Goal: Information Seeking & Learning: Stay updated

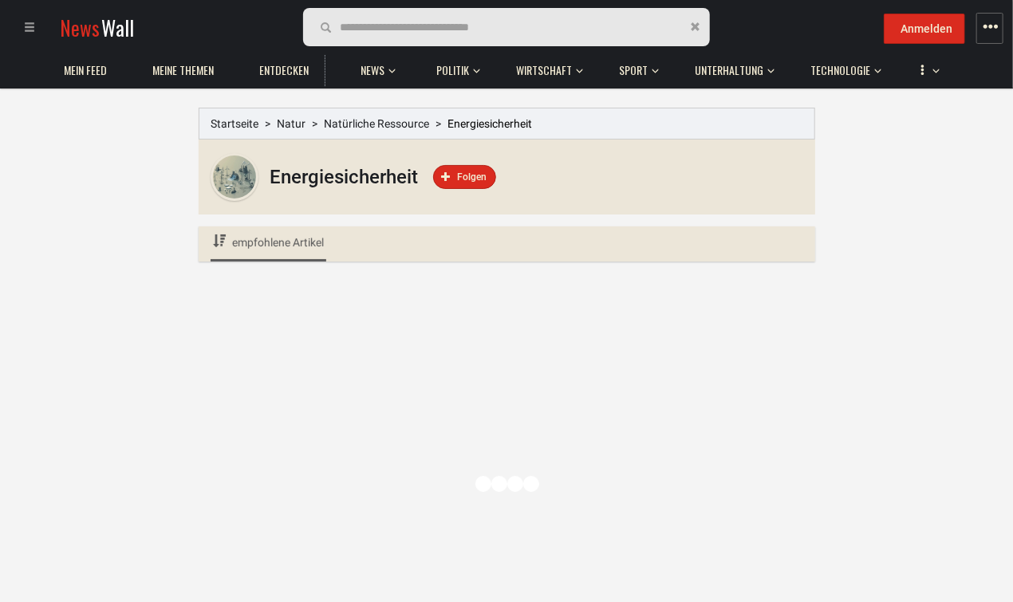
click at [295, 241] on span "empfohlene Artikel" at bounding box center [278, 242] width 92 height 13
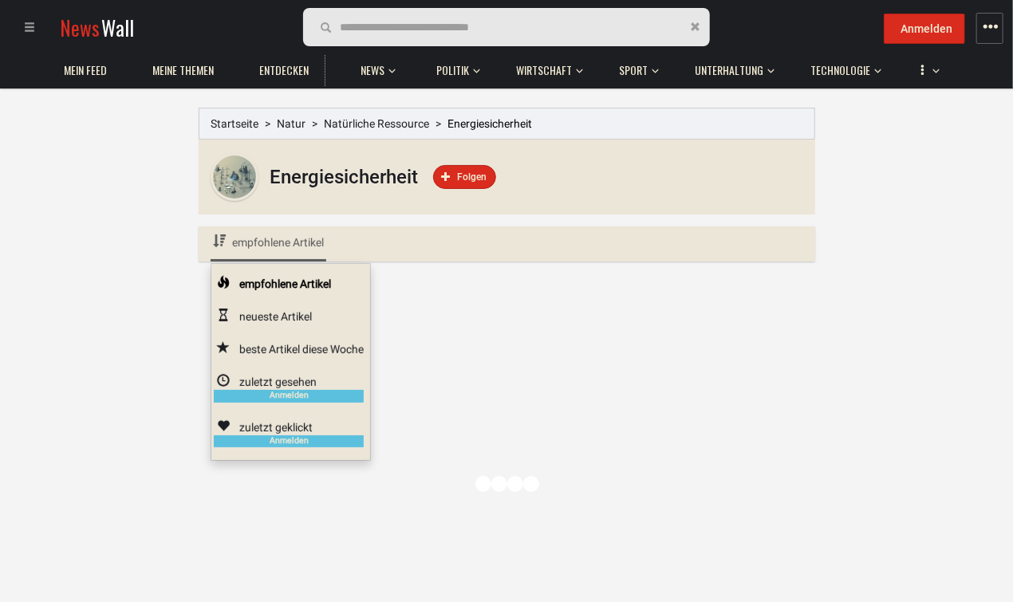
click at [107, 218] on div "Startseite Natur Natürliche Ressource Energiesicherheit Energiesicherheit Folge…" at bounding box center [506, 426] width 1013 height 676
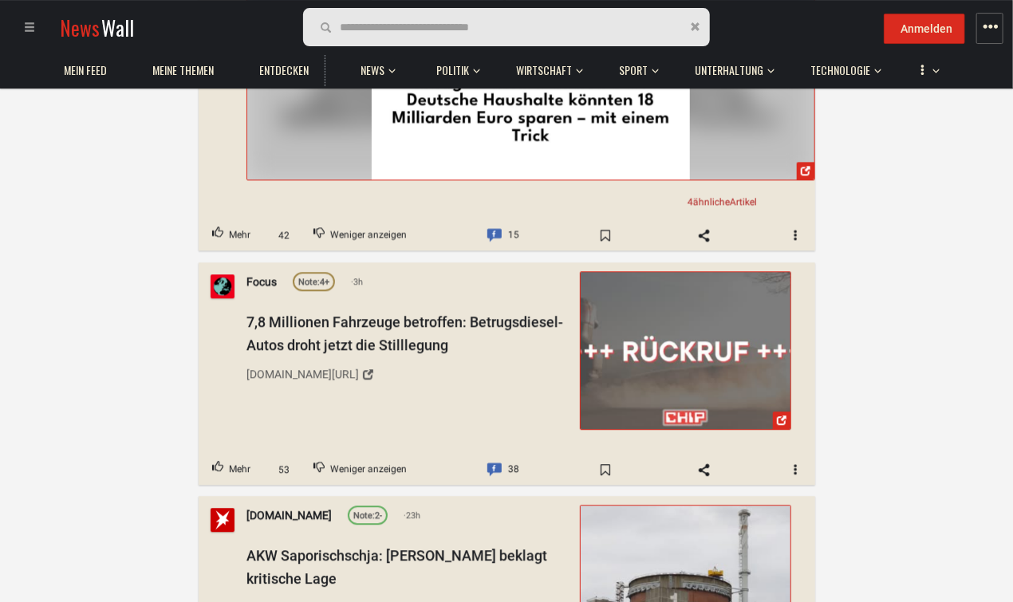
scroll to position [1516, 0]
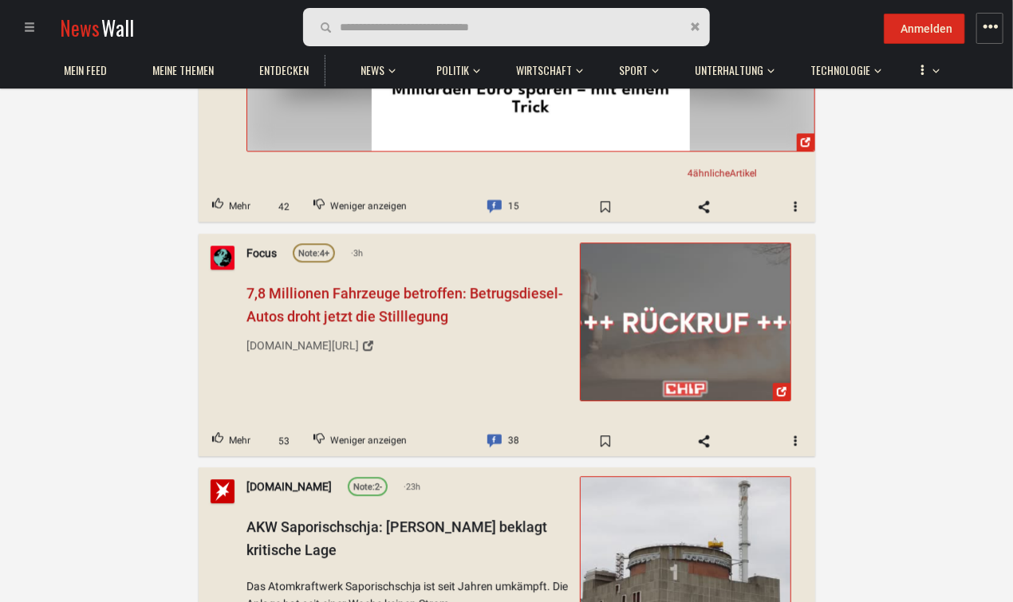
click at [369, 285] on span "7,8 Millionen Fahrzeuge betroffen: Betrugsdiesel-Autos droht jetzt die Stillleg…" at bounding box center [405, 305] width 317 height 40
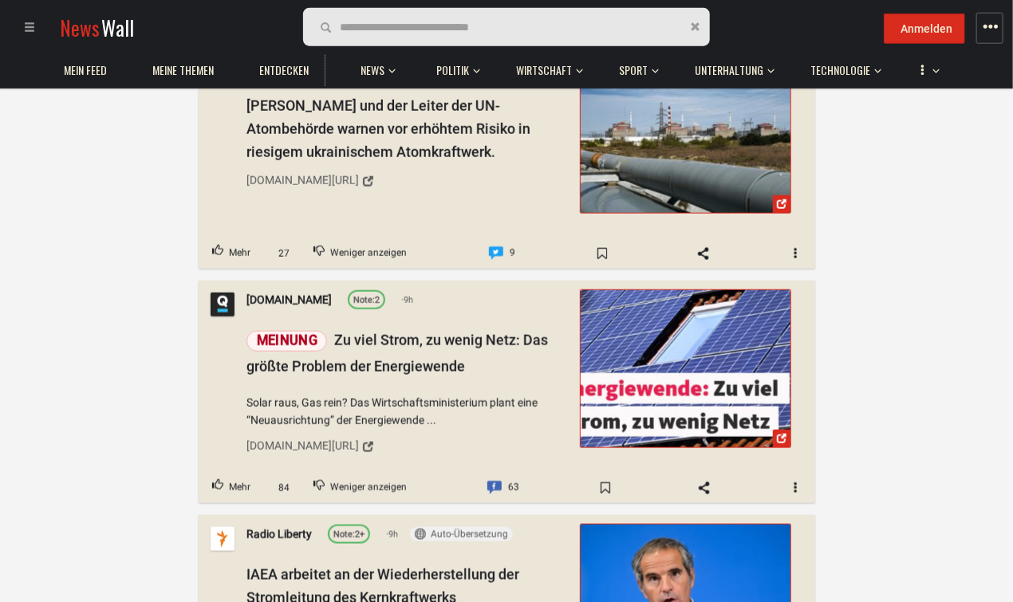
scroll to position [8257, 0]
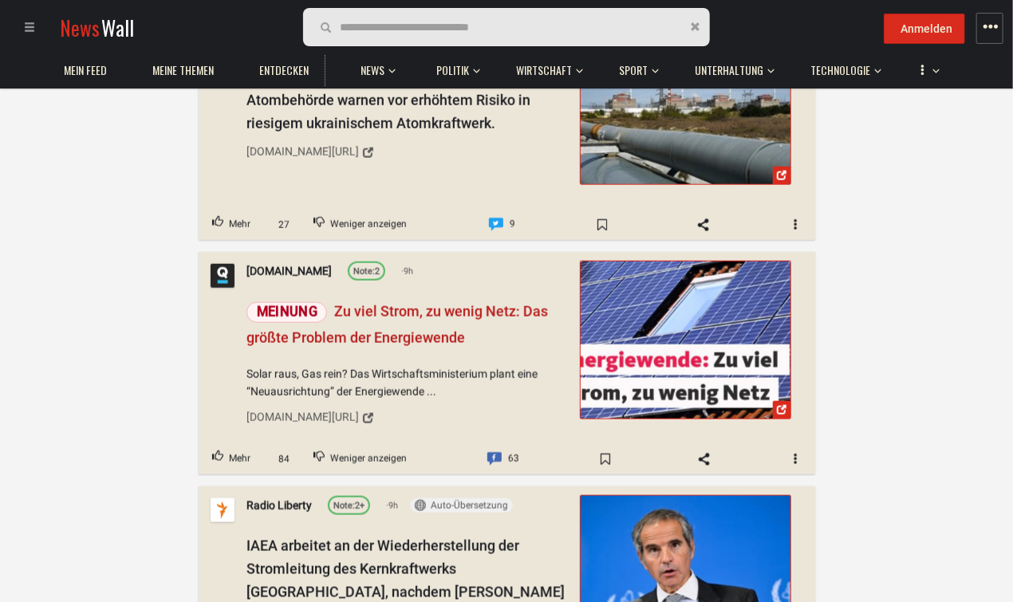
click at [383, 303] on span "Meinung Zu viel Strom, zu wenig Netz: Das größte Problem der Energiewende" at bounding box center [398, 324] width 302 height 43
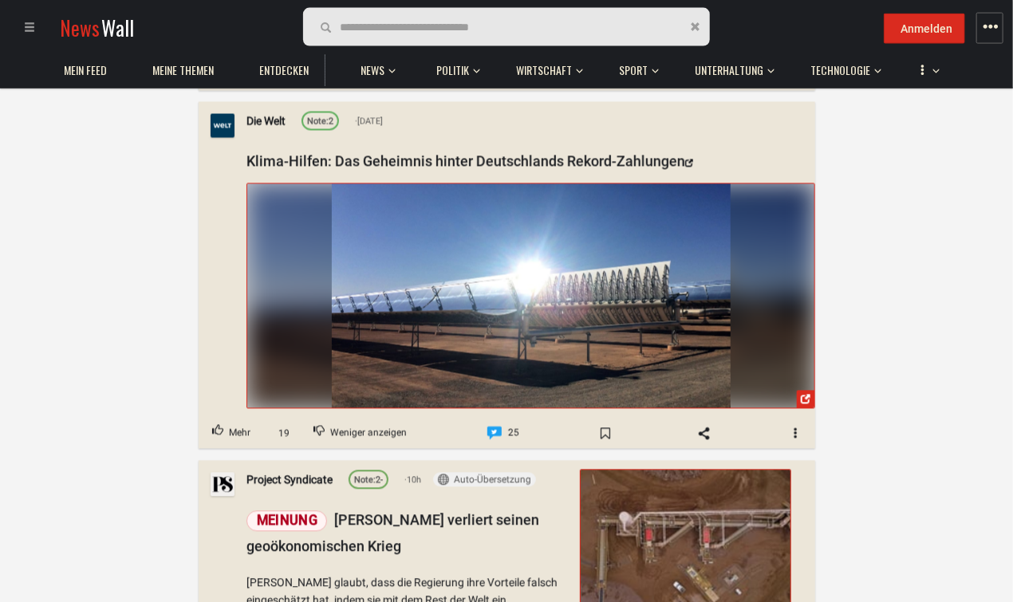
scroll to position [8848, 0]
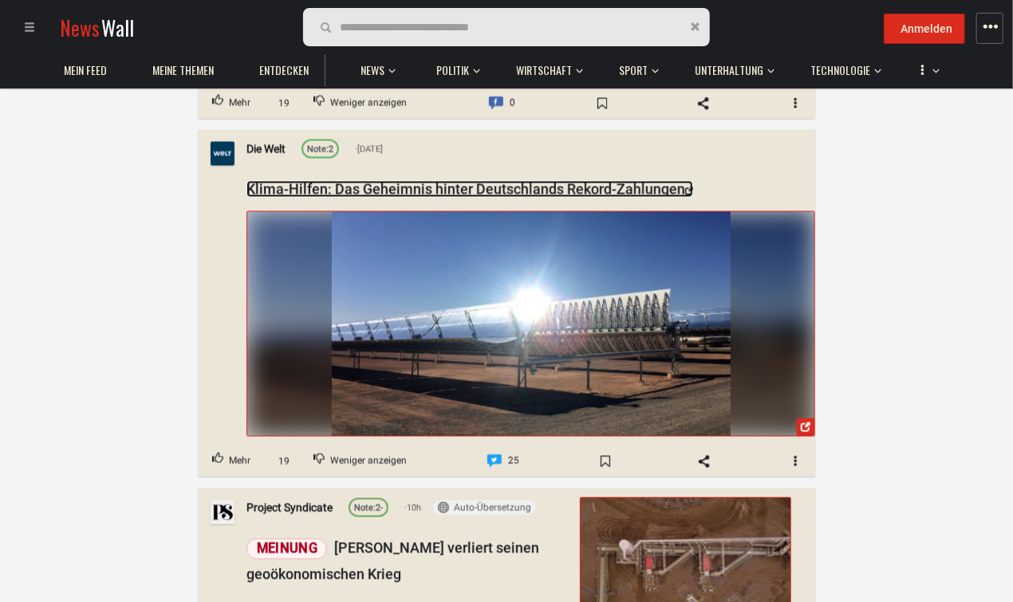
click at [398, 181] on link "Klima-Hilfen: Das Geheimnis hinter Deutschlands Rekord-Zahlungen" at bounding box center [470, 189] width 447 height 17
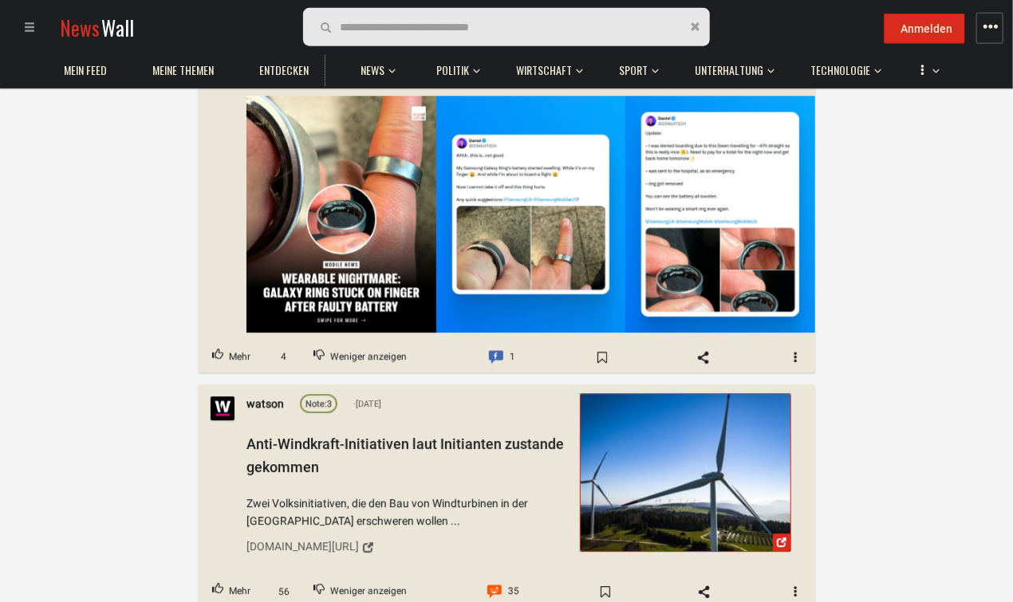
scroll to position [11628, 0]
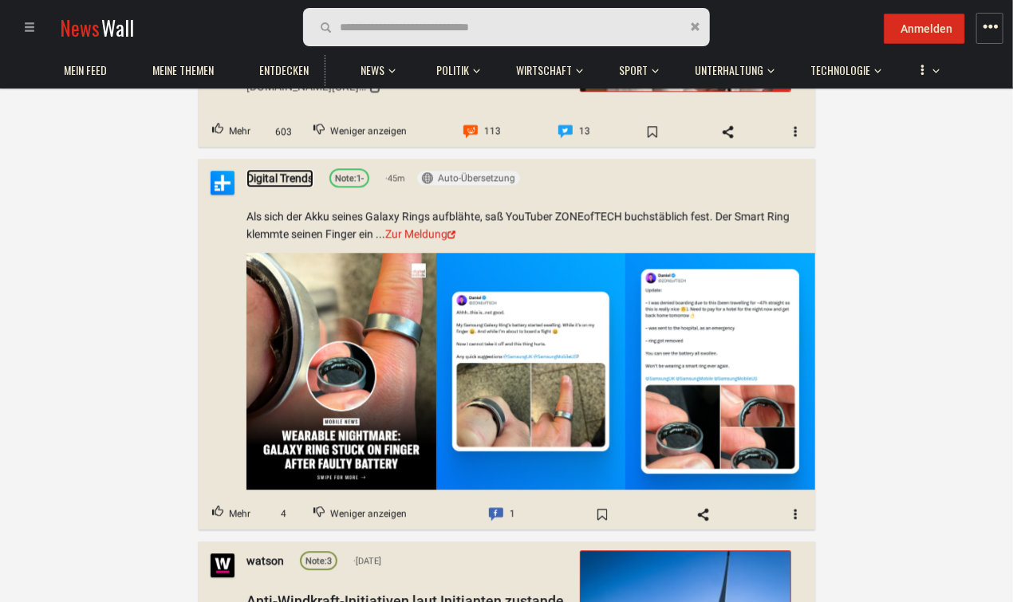
click at [285, 170] on link "Digital Trends" at bounding box center [280, 179] width 67 height 18
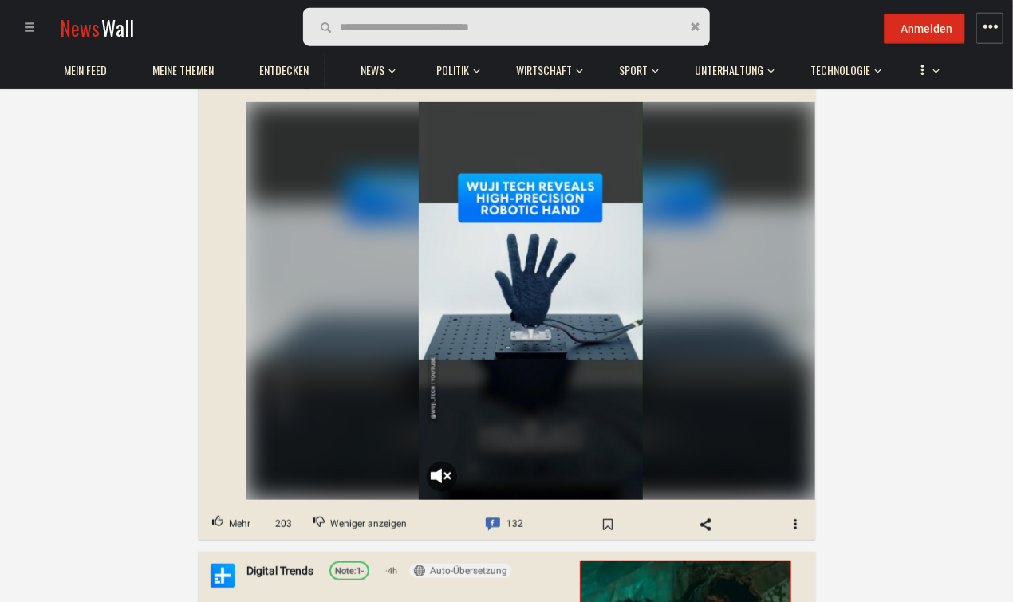
scroll to position [252, 0]
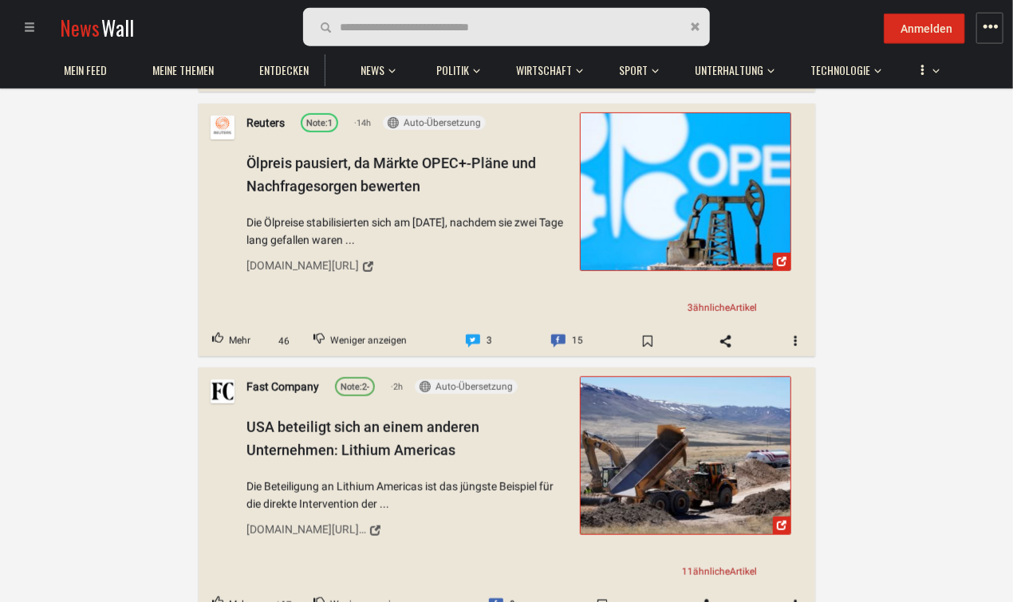
scroll to position [5375, 0]
